Goal: Information Seeking & Learning: Learn about a topic

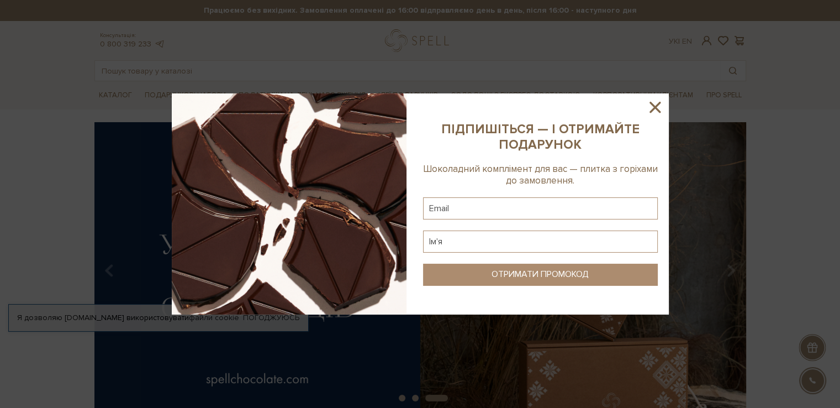
click at [659, 109] on icon at bounding box center [655, 107] width 11 height 11
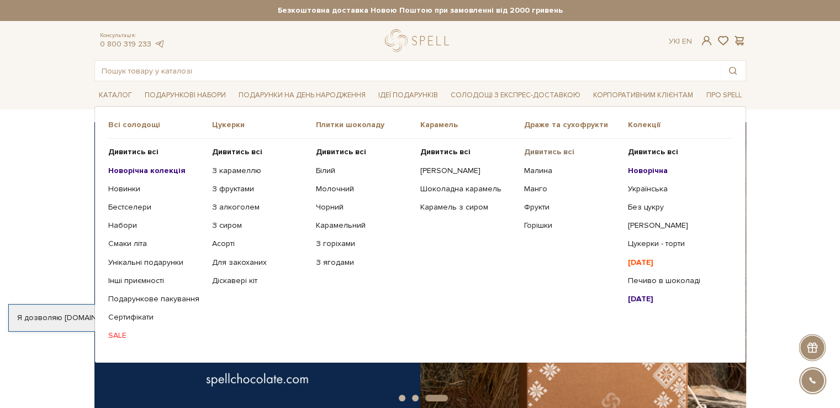
click at [544, 150] on b "Дивитись всі" at bounding box center [549, 151] width 50 height 9
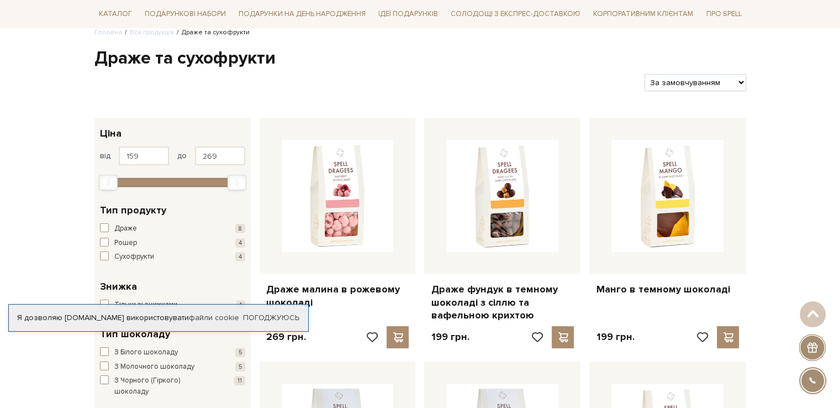
scroll to position [59, 0]
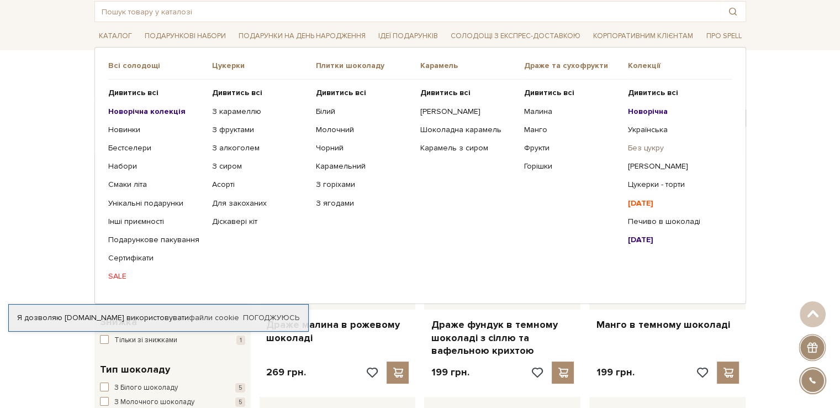
click at [637, 144] on link "Без цукру" at bounding box center [676, 148] width 96 height 10
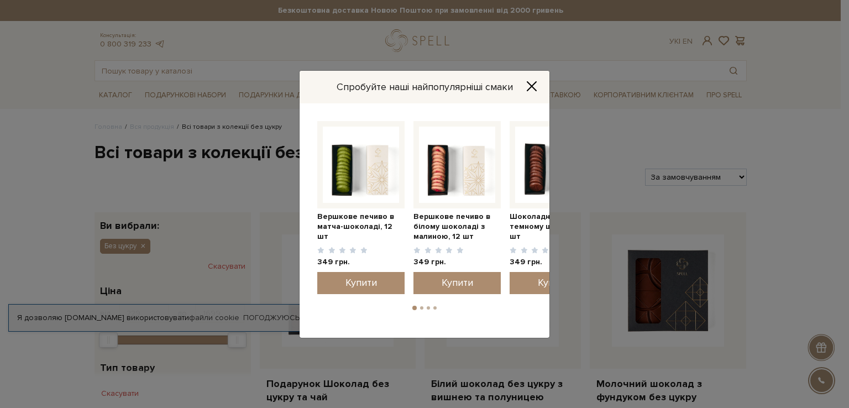
click at [539, 85] on button "Close" at bounding box center [532, 86] width 18 height 12
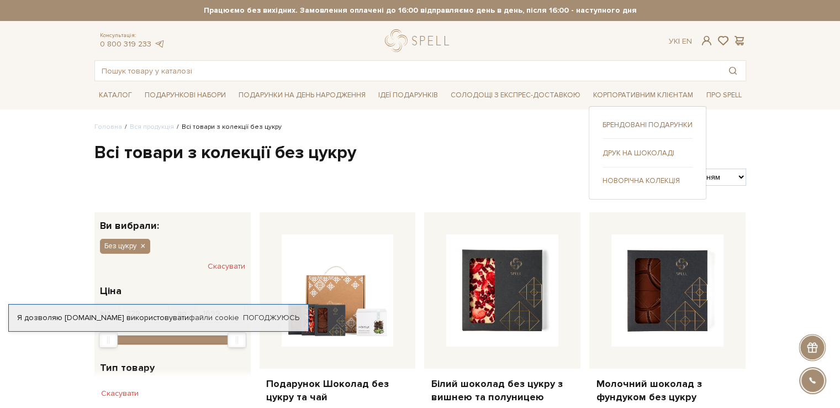
click at [646, 120] on link "Брендовані подарунки" at bounding box center [648, 125] width 90 height 10
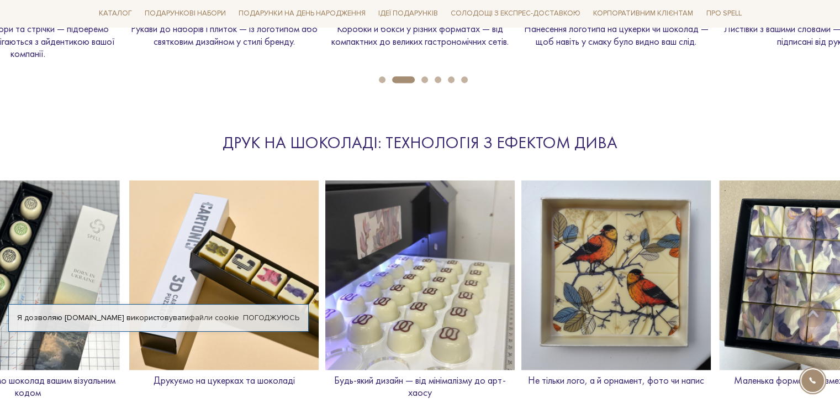
scroll to position [1492, 0]
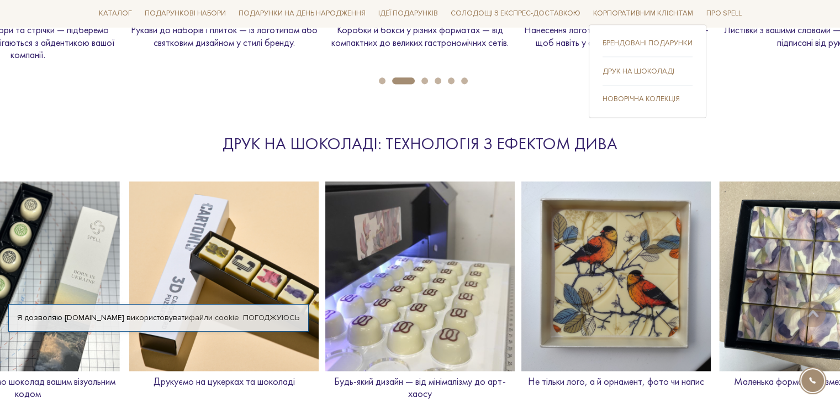
click at [632, 68] on link "Друк на шоколаді" at bounding box center [648, 72] width 90 height 10
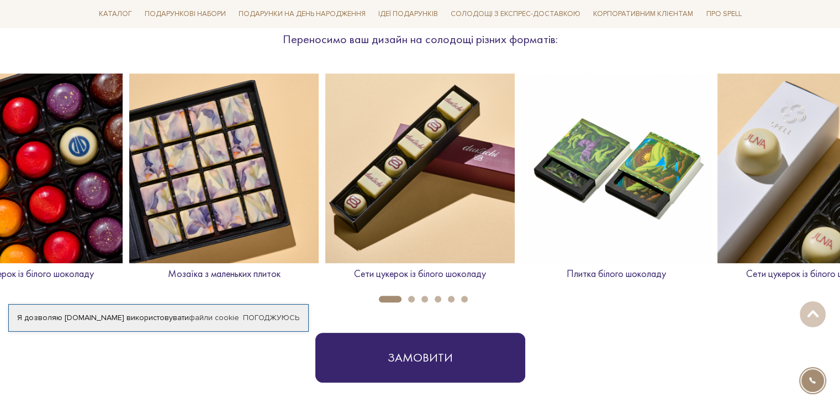
scroll to position [442, 0]
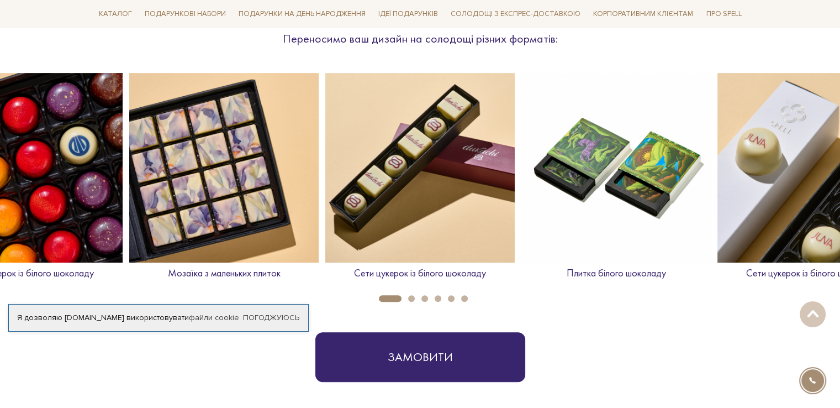
click at [411, 298] on button "2" at bounding box center [411, 298] width 7 height 7
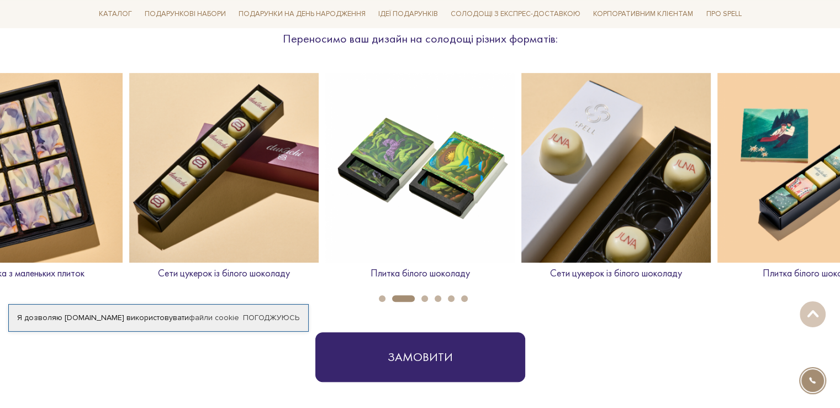
click at [428, 298] on li "4" at bounding box center [434, 298] width 13 height 7
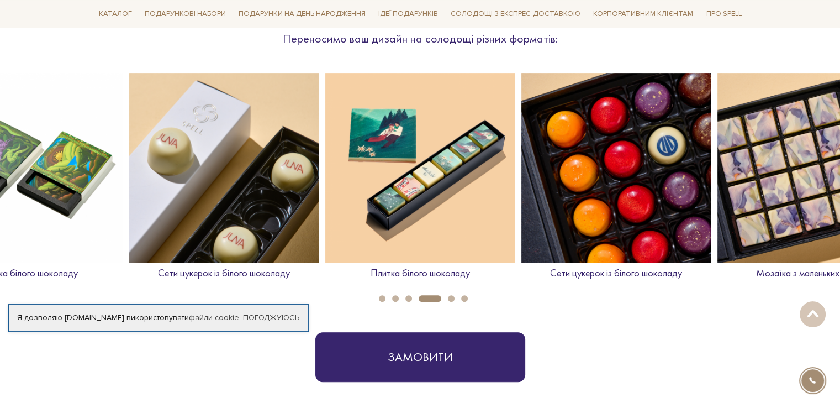
click at [447, 299] on li "5" at bounding box center [447, 298] width 13 height 7
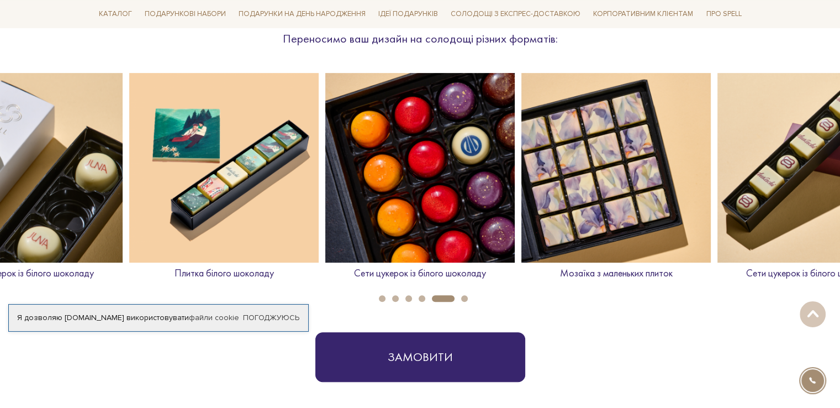
click at [464, 301] on button "6" at bounding box center [464, 298] width 7 height 7
